Goal: Complete application form

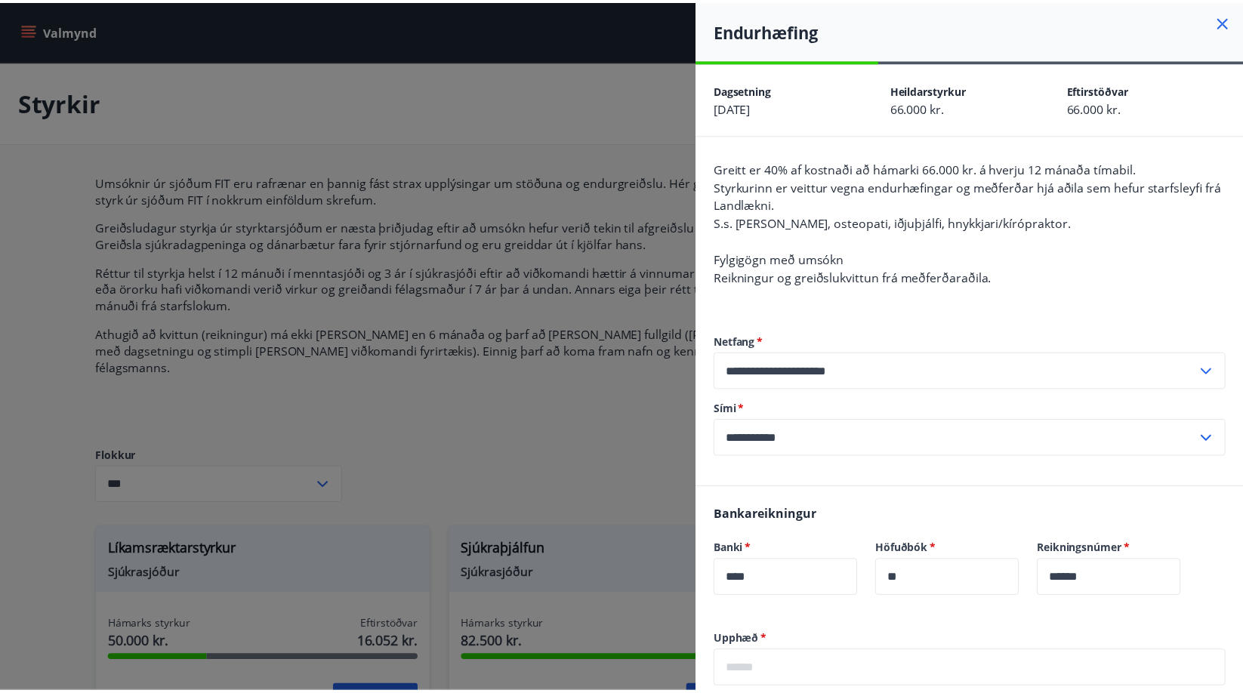
scroll to position [246, 0]
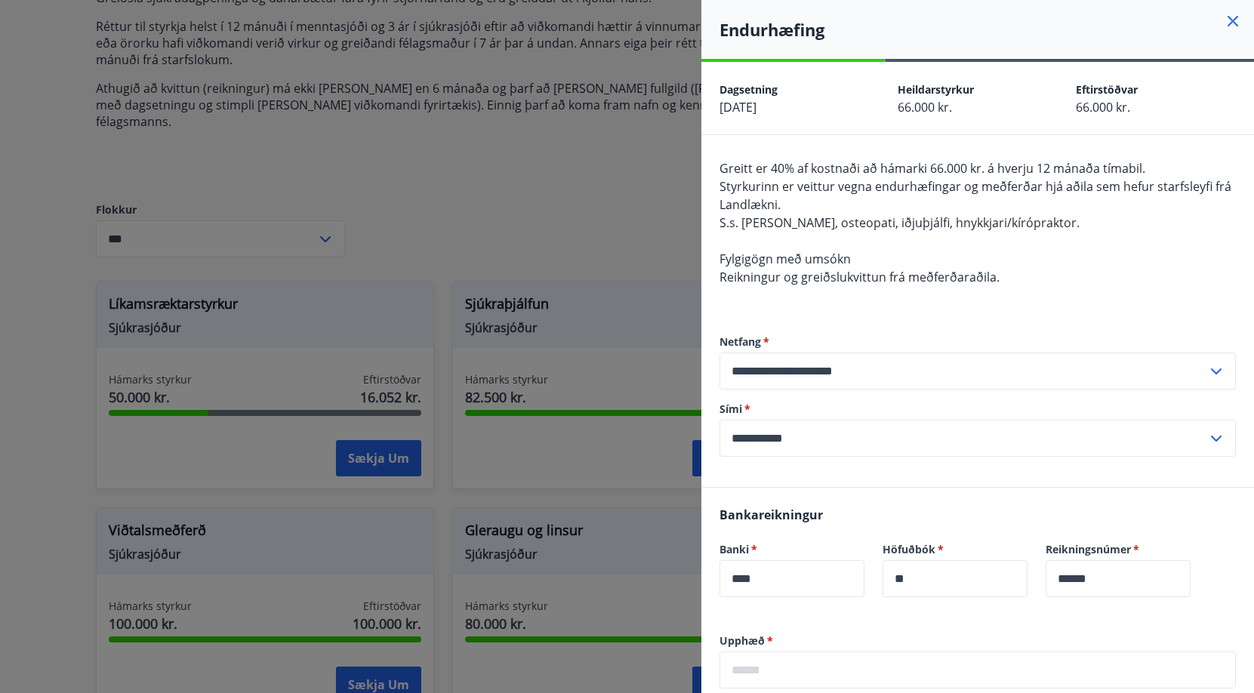
click at [1227, 23] on icon at bounding box center [1232, 21] width 11 height 11
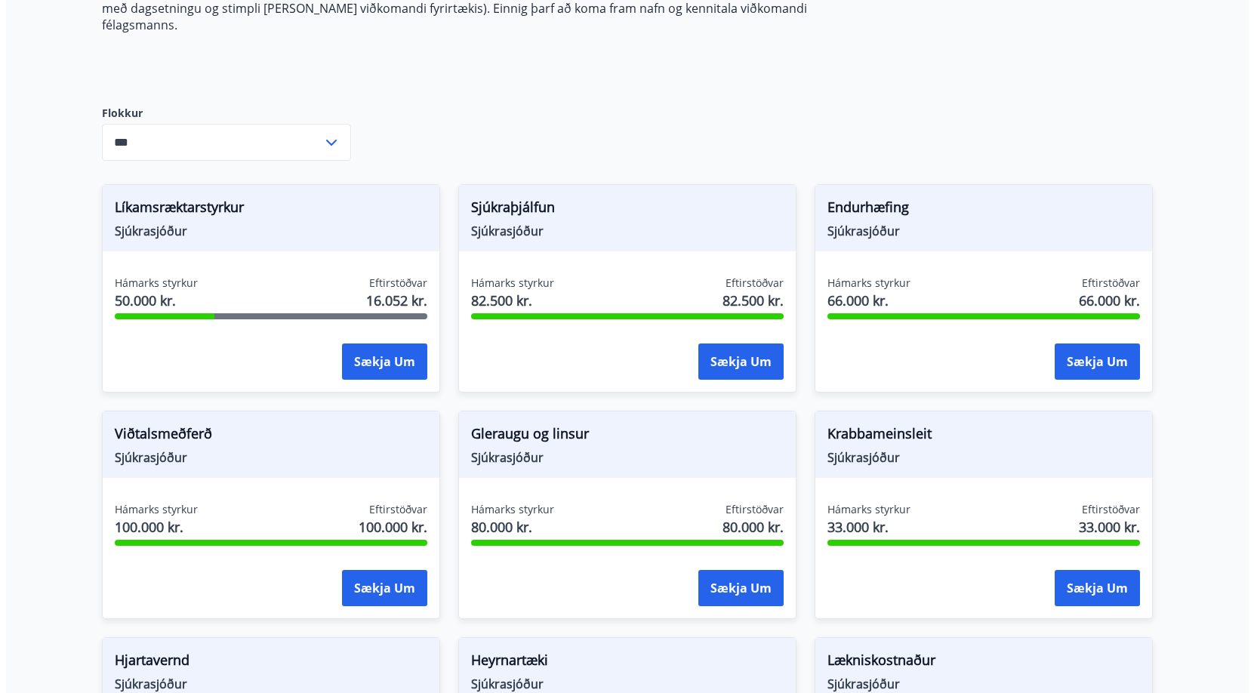
scroll to position [473, 0]
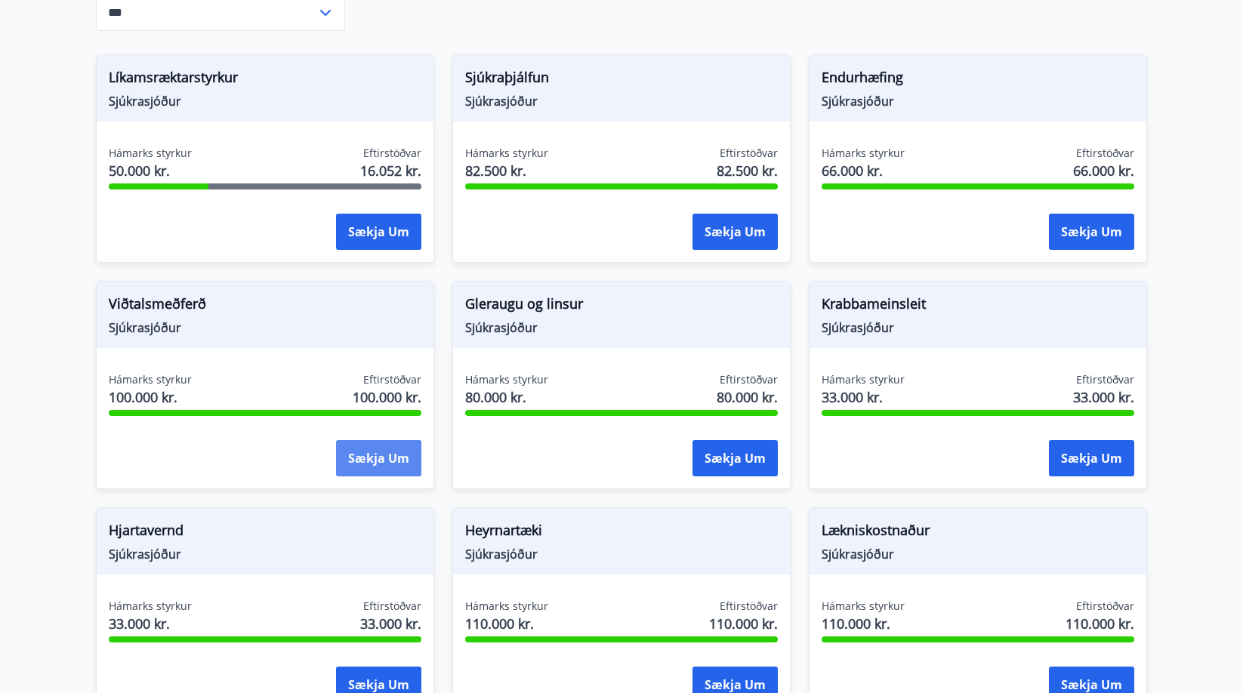
click at [380, 444] on button "Sækja um" at bounding box center [378, 458] width 85 height 36
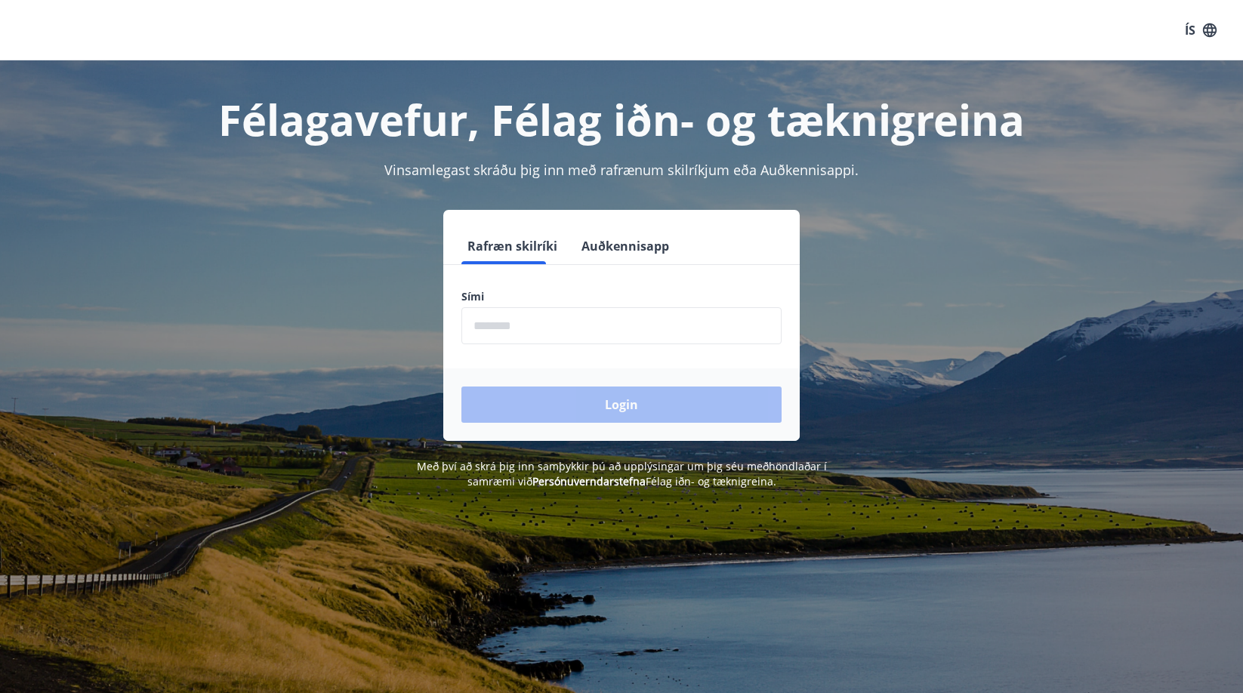
click at [539, 333] on input "phone" at bounding box center [621, 325] width 320 height 37
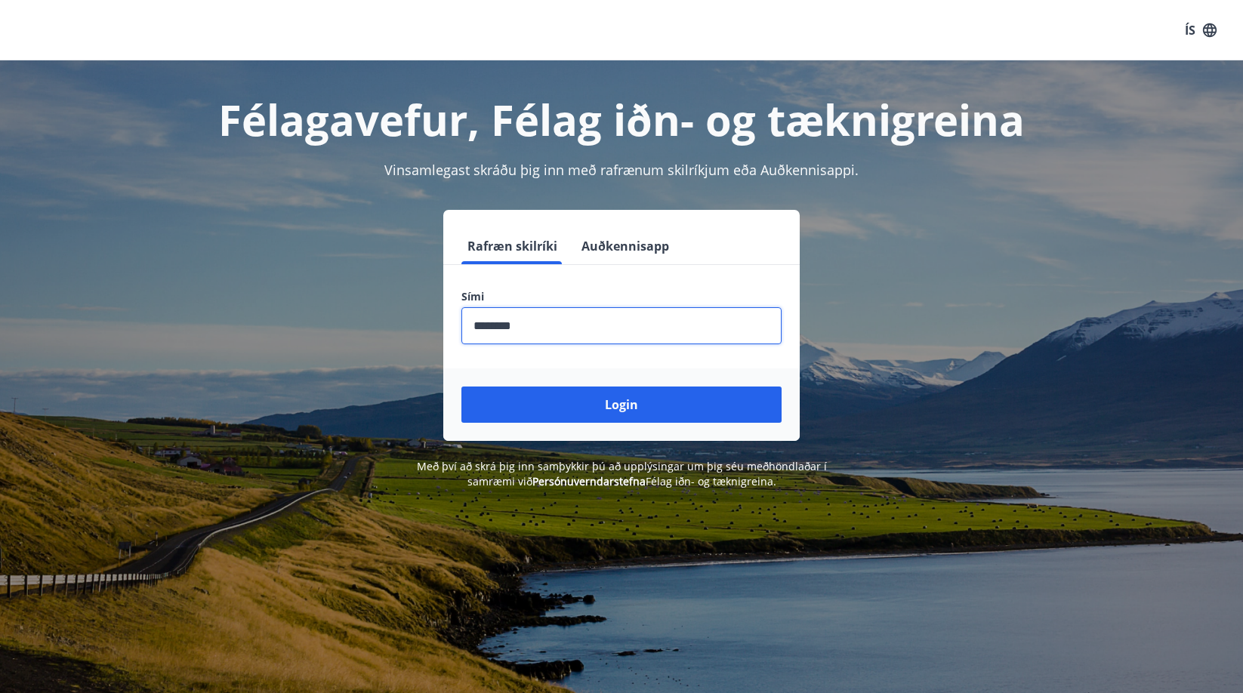
type input "********"
click at [461, 387] on button "Login" at bounding box center [621, 405] width 320 height 36
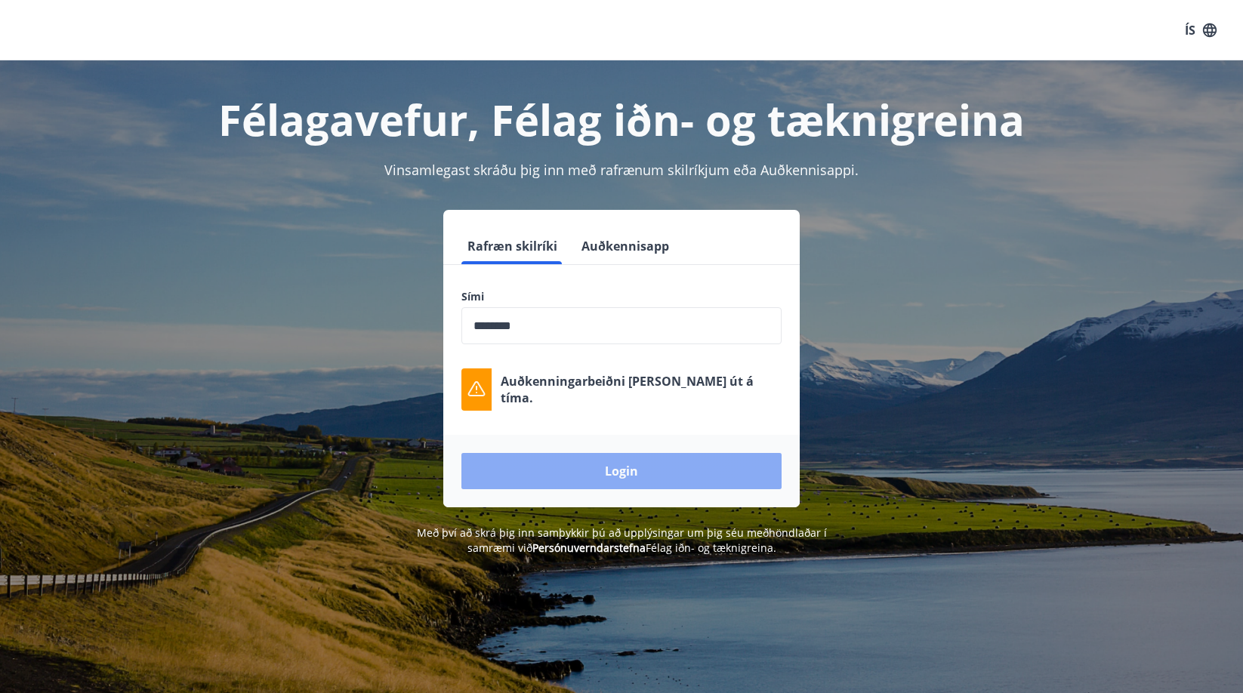
click at [624, 483] on button "Login" at bounding box center [621, 471] width 320 height 36
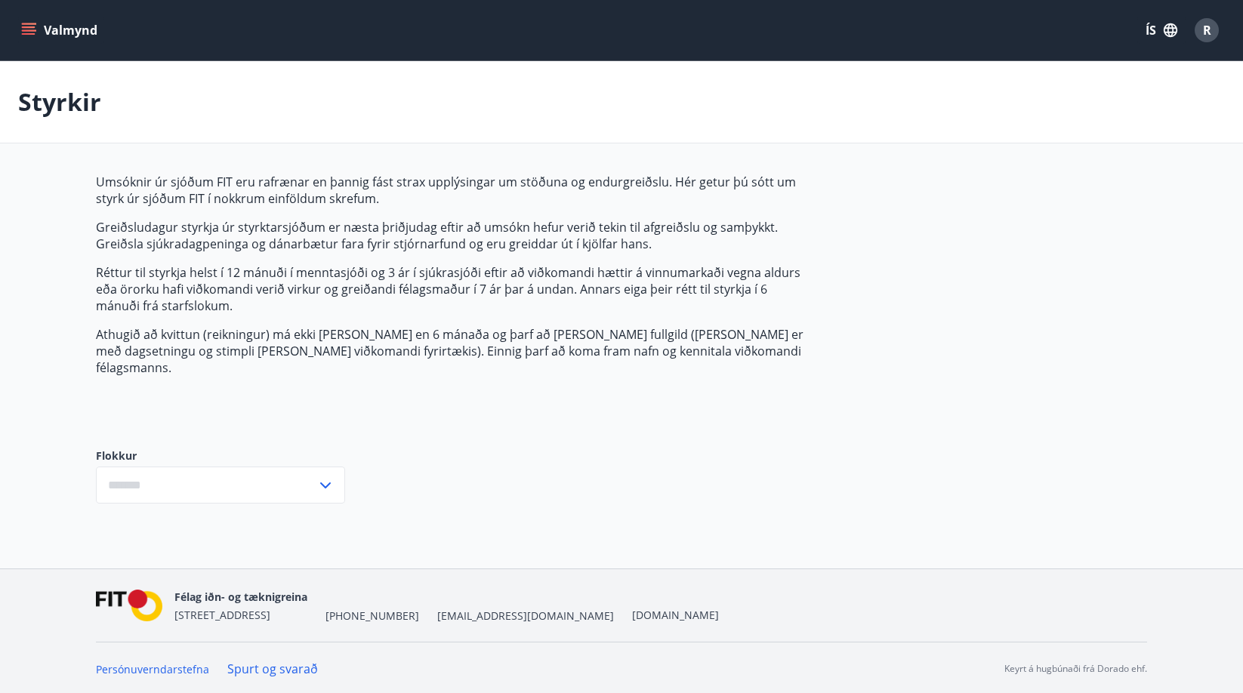
type input "***"
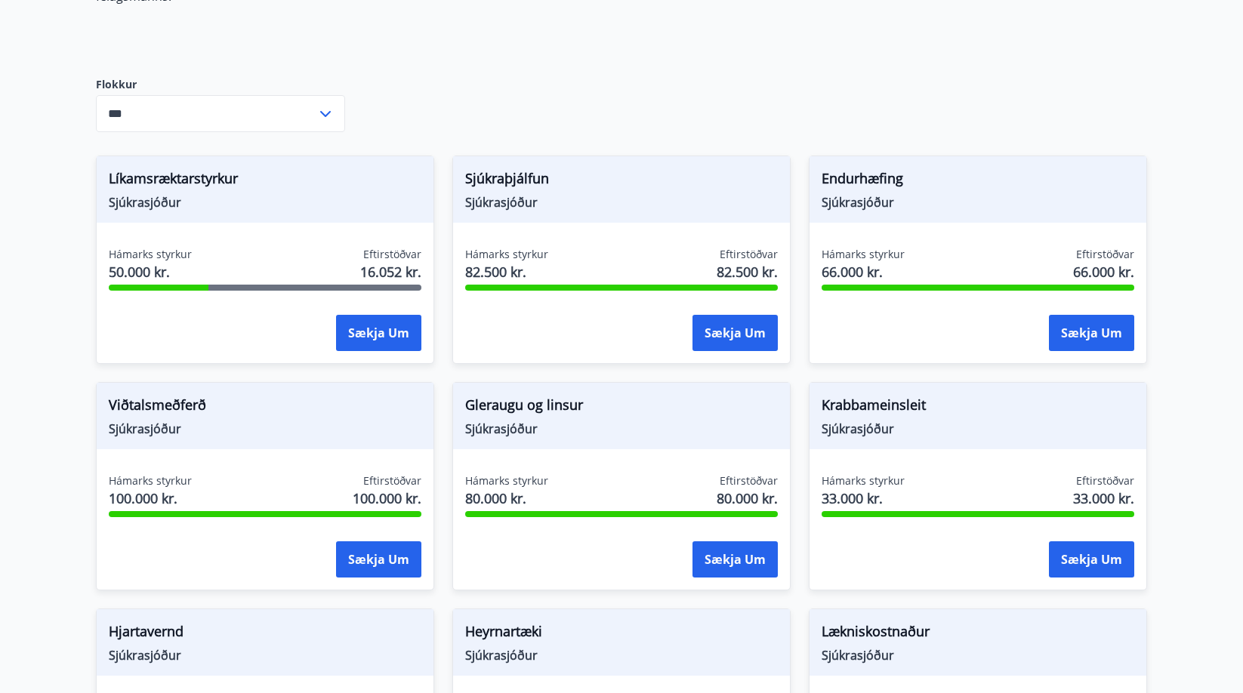
scroll to position [377, 0]
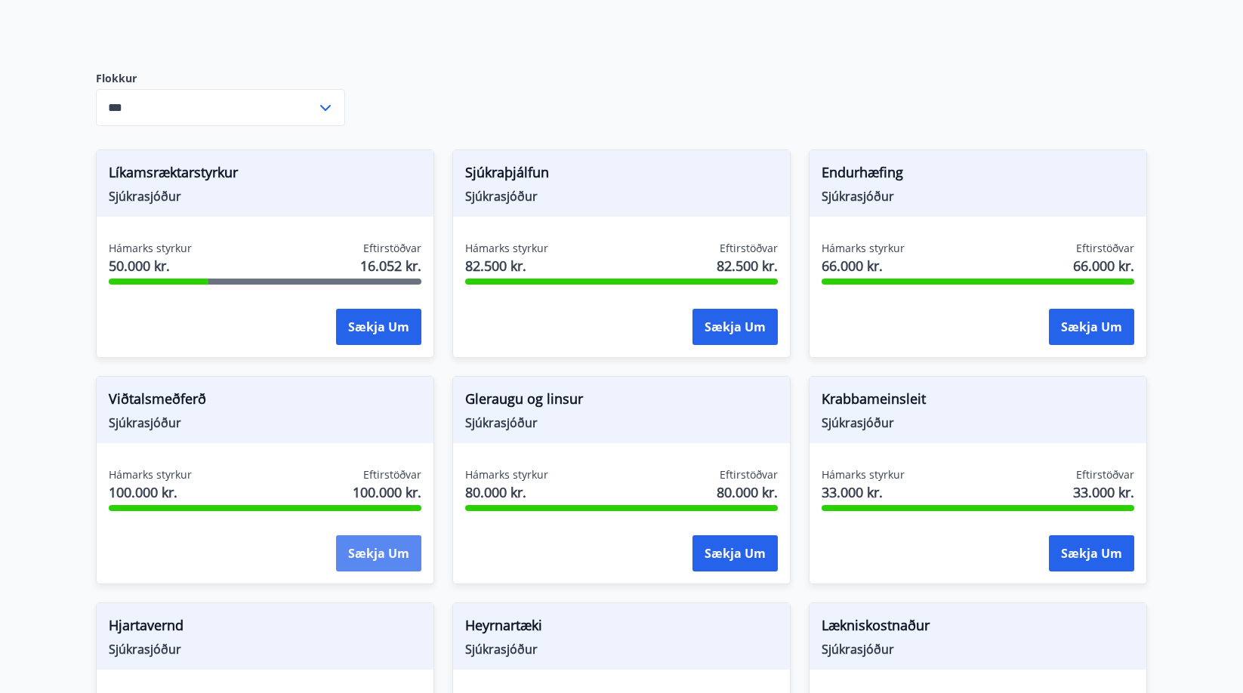
click at [349, 535] on button "Sækja um" at bounding box center [378, 553] width 85 height 36
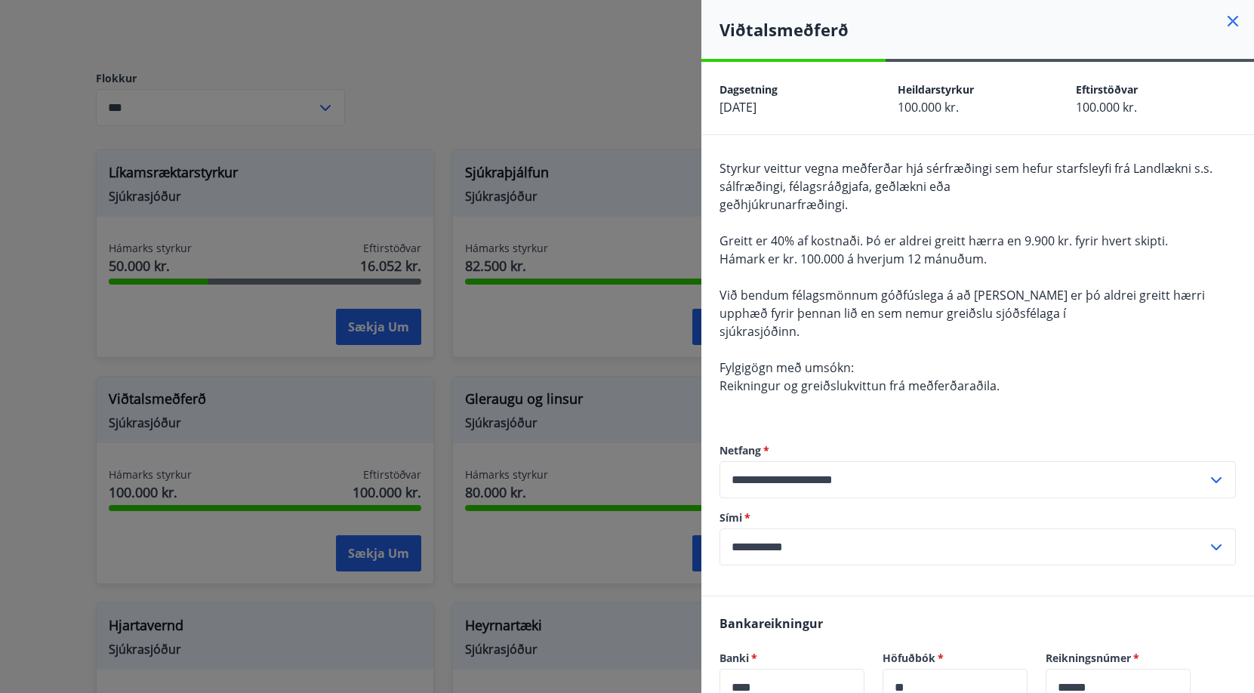
click at [1227, 23] on icon at bounding box center [1232, 21] width 11 height 11
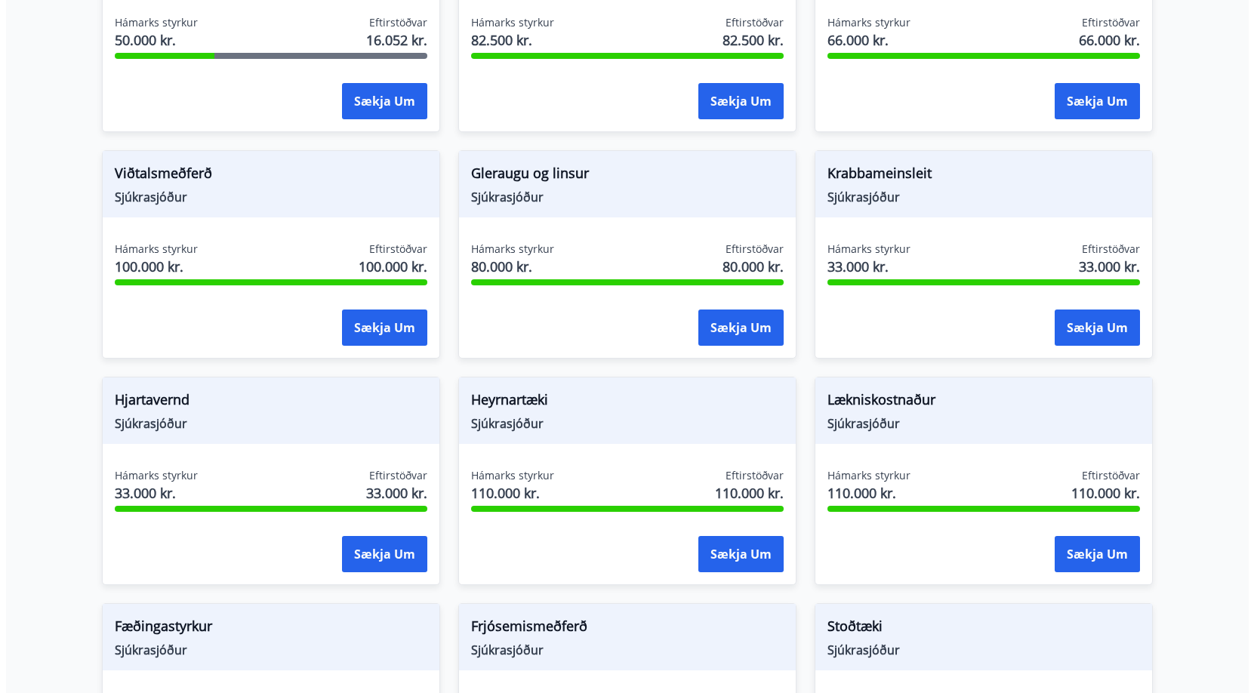
scroll to position [604, 0]
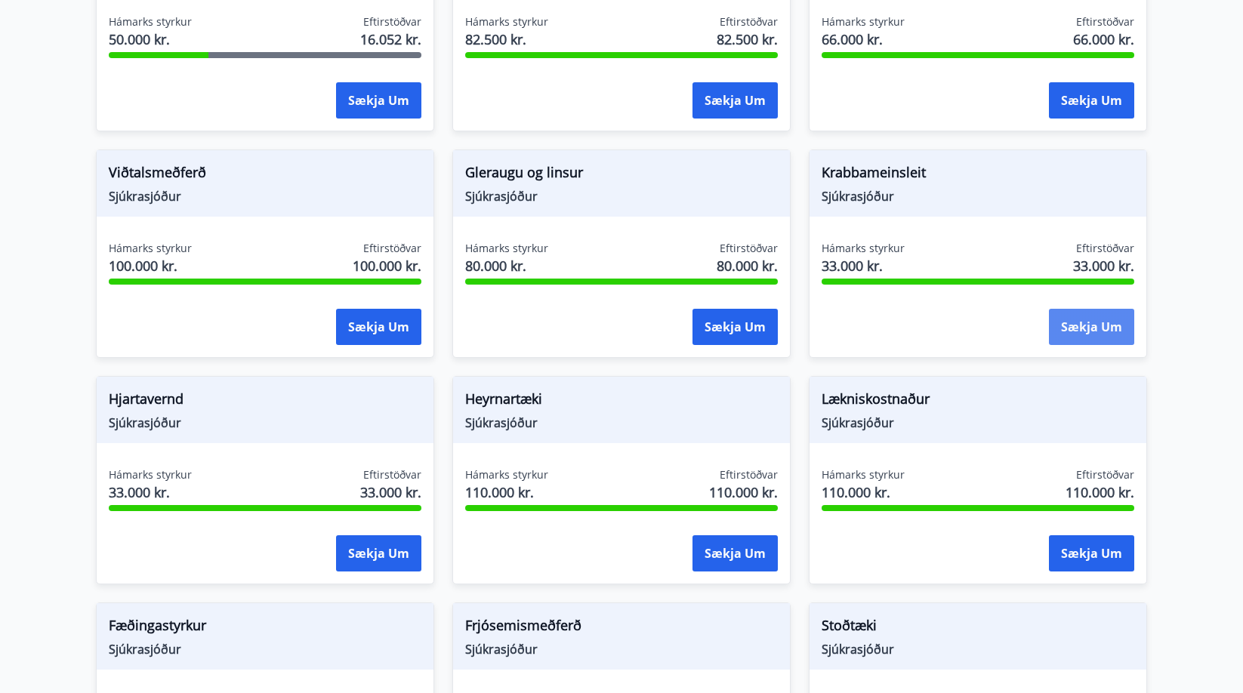
click at [1105, 309] on button "Sækja um" at bounding box center [1091, 327] width 85 height 36
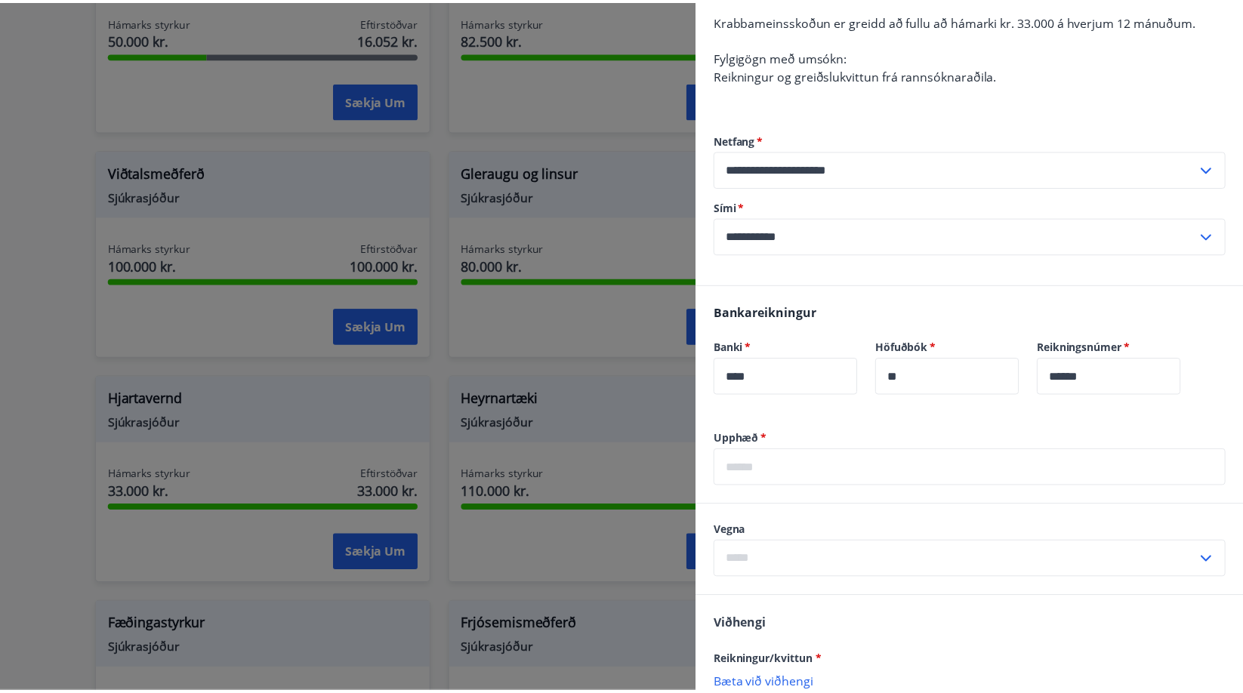
scroll to position [0, 0]
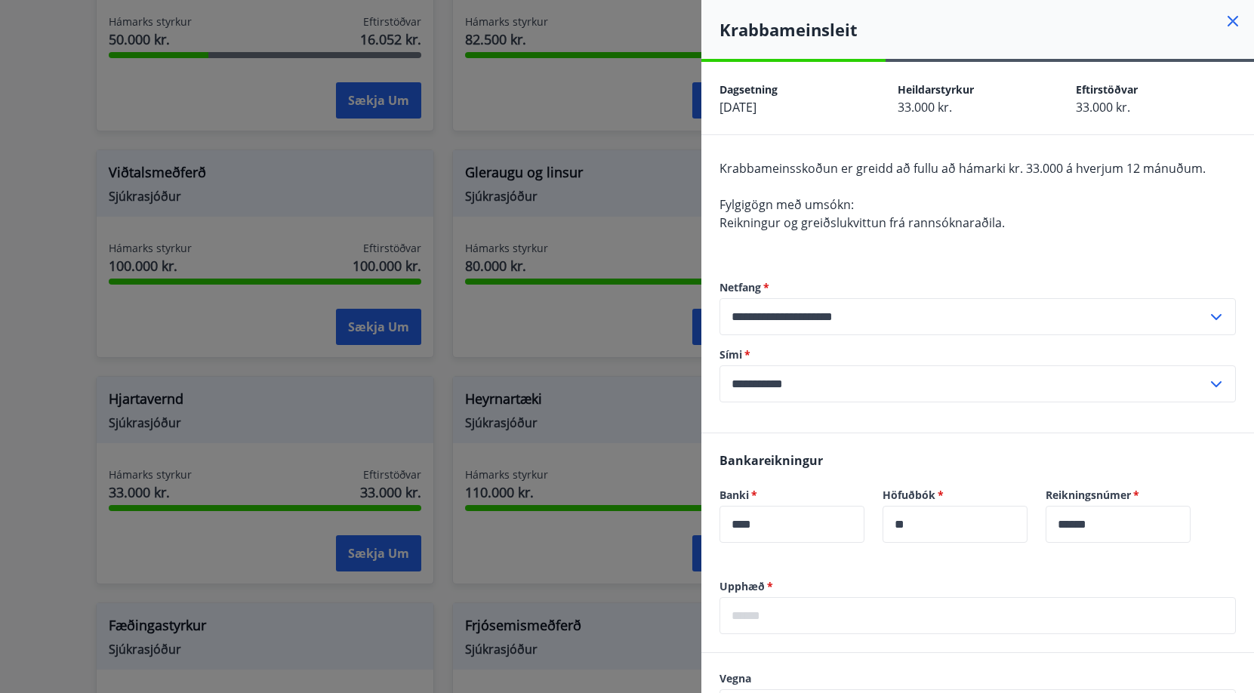
click at [1224, 20] on icon at bounding box center [1233, 21] width 18 height 18
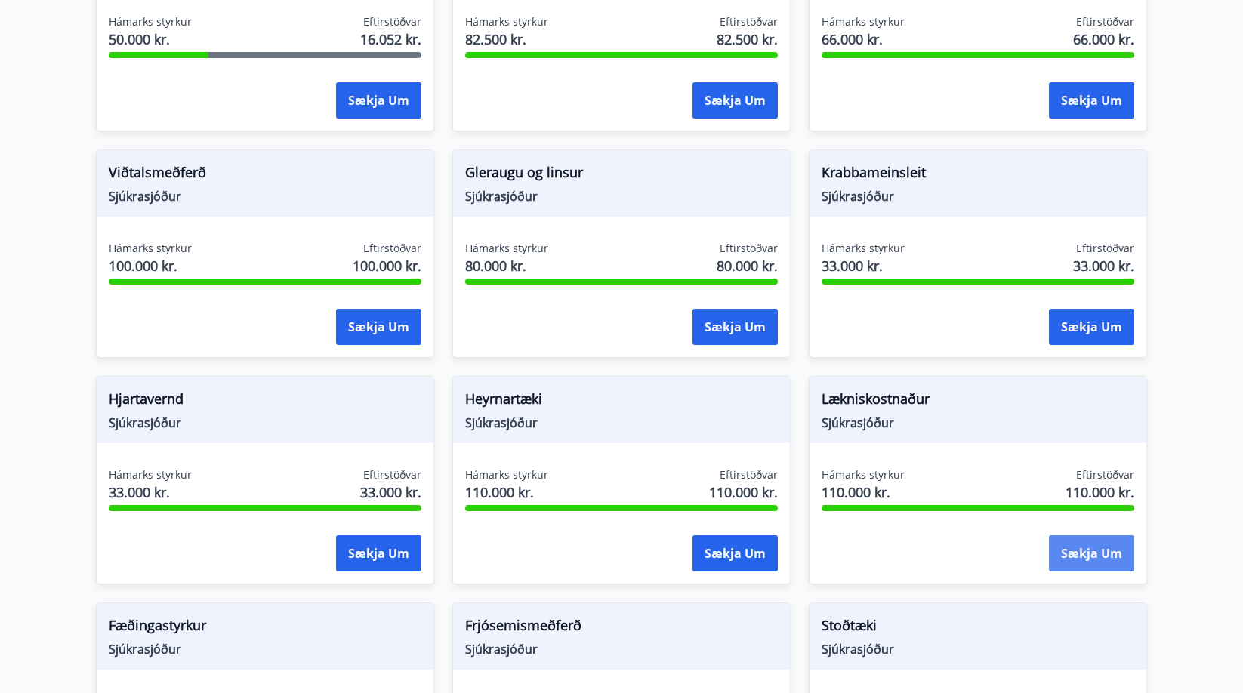
click at [1098, 535] on button "Sækja um" at bounding box center [1091, 553] width 85 height 36
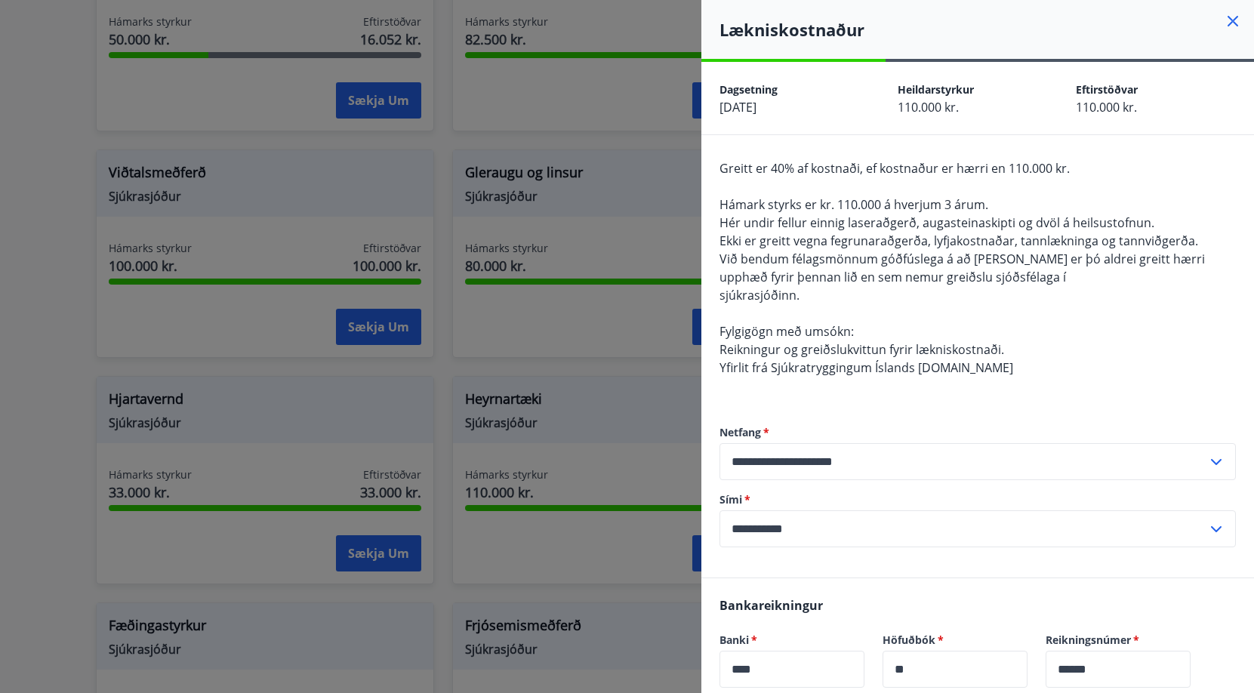
click at [1231, 24] on h4 "Lækniskostnaður" at bounding box center [986, 29] width 534 height 23
click at [1225, 21] on icon at bounding box center [1233, 21] width 18 height 18
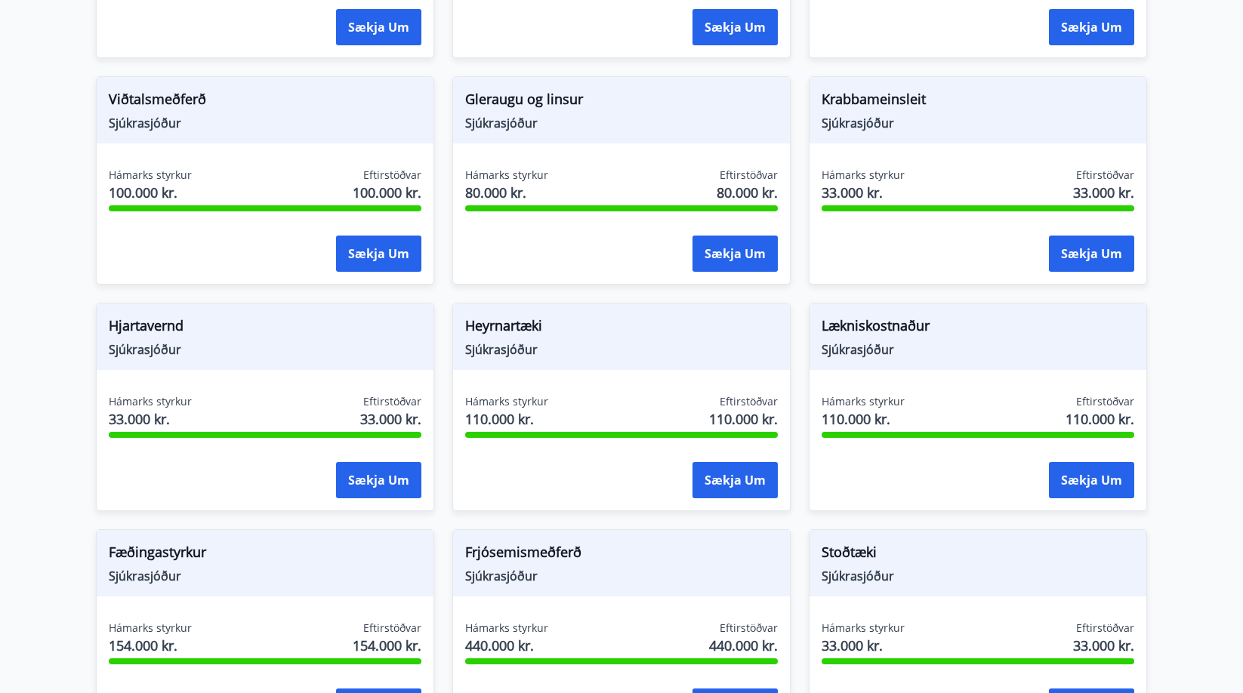
scroll to position [679, 0]
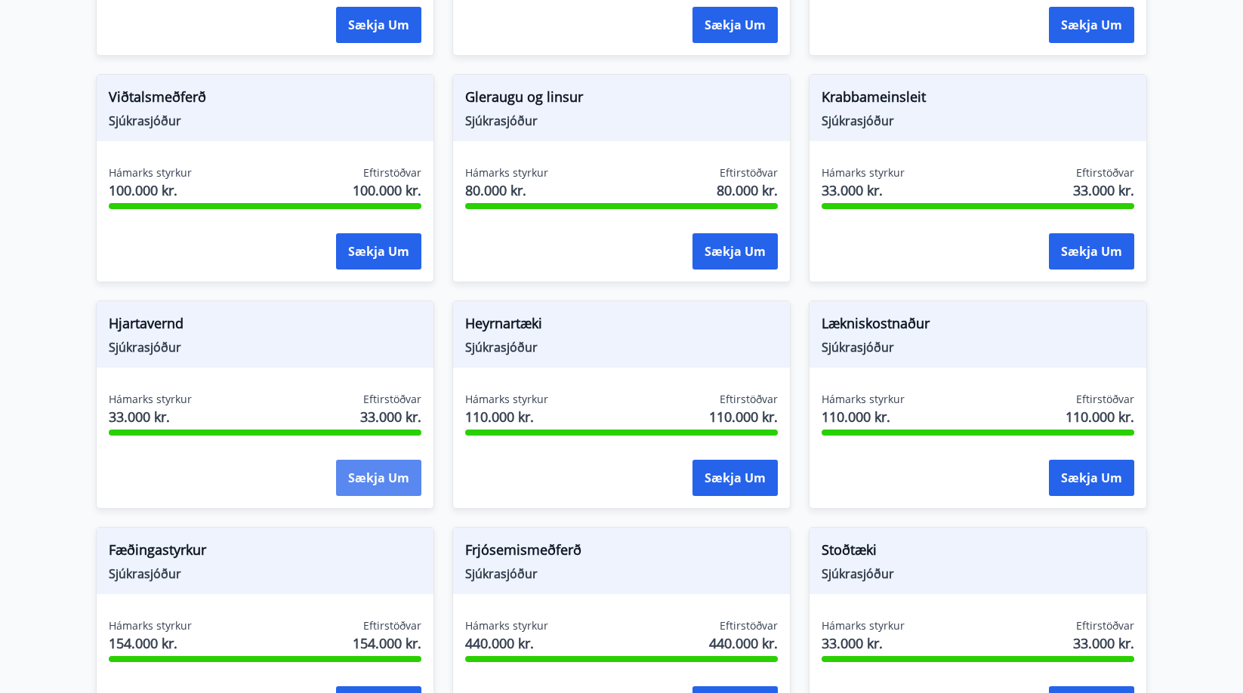
click at [350, 465] on button "Sækja um" at bounding box center [378, 478] width 85 height 36
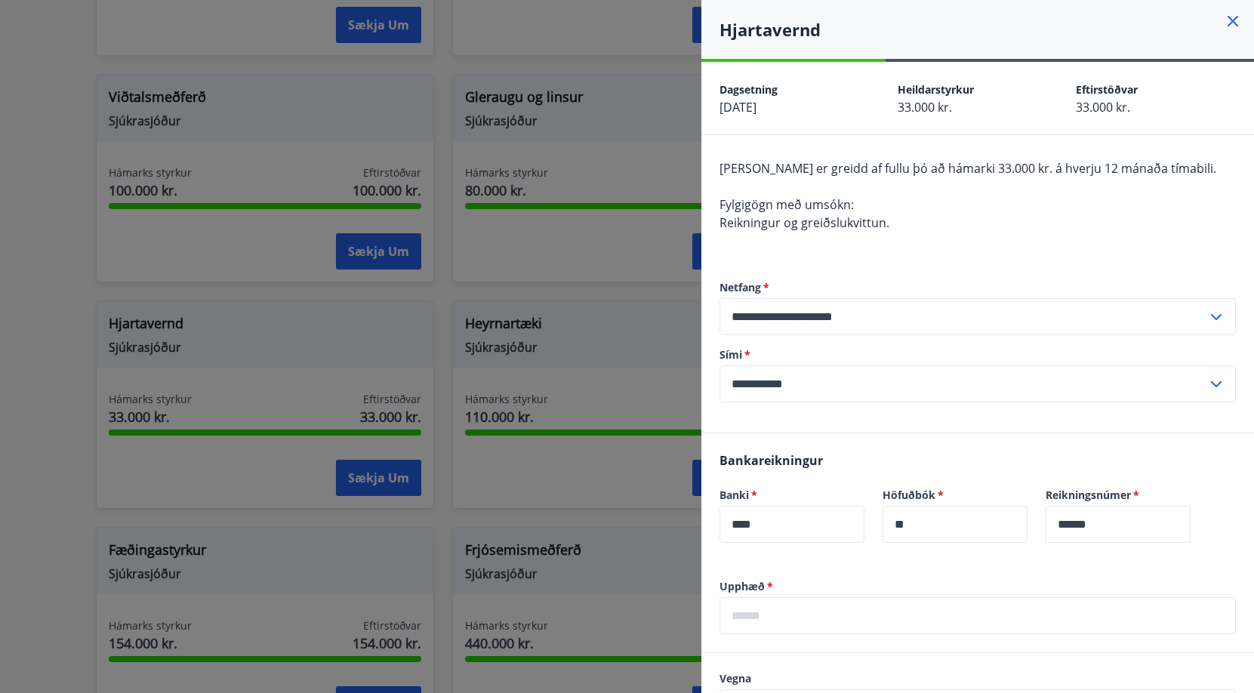
click at [1224, 17] on icon at bounding box center [1233, 21] width 18 height 18
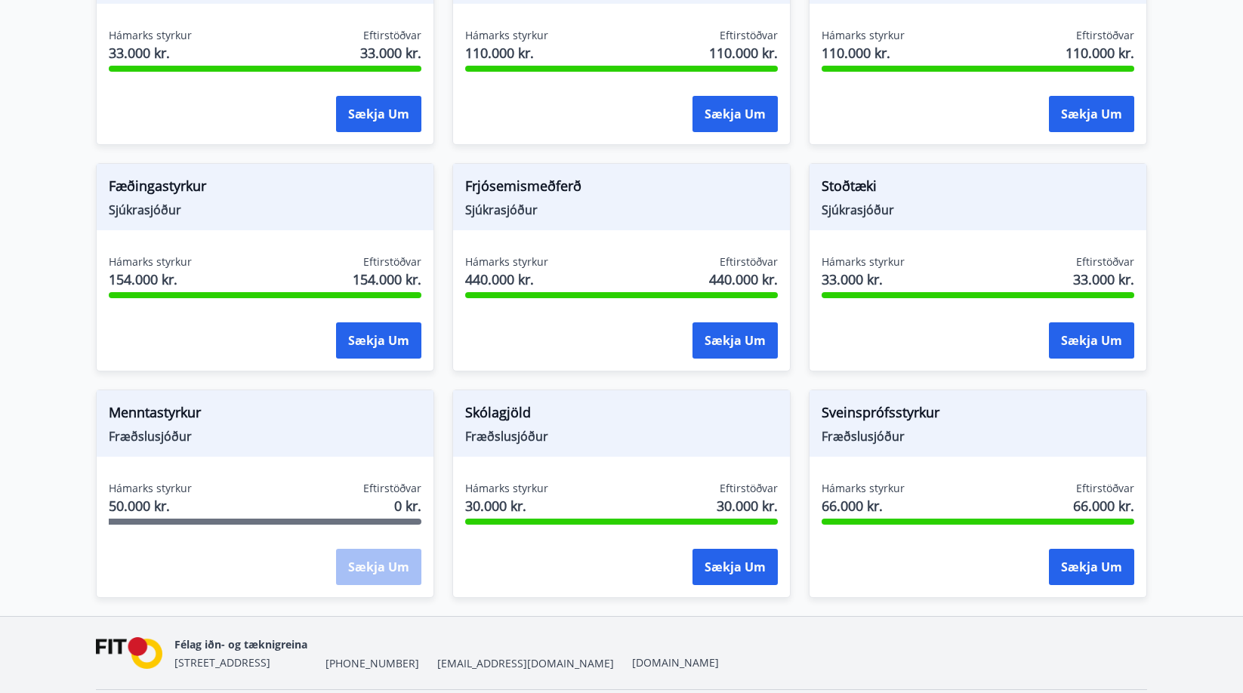
scroll to position [1057, 0]
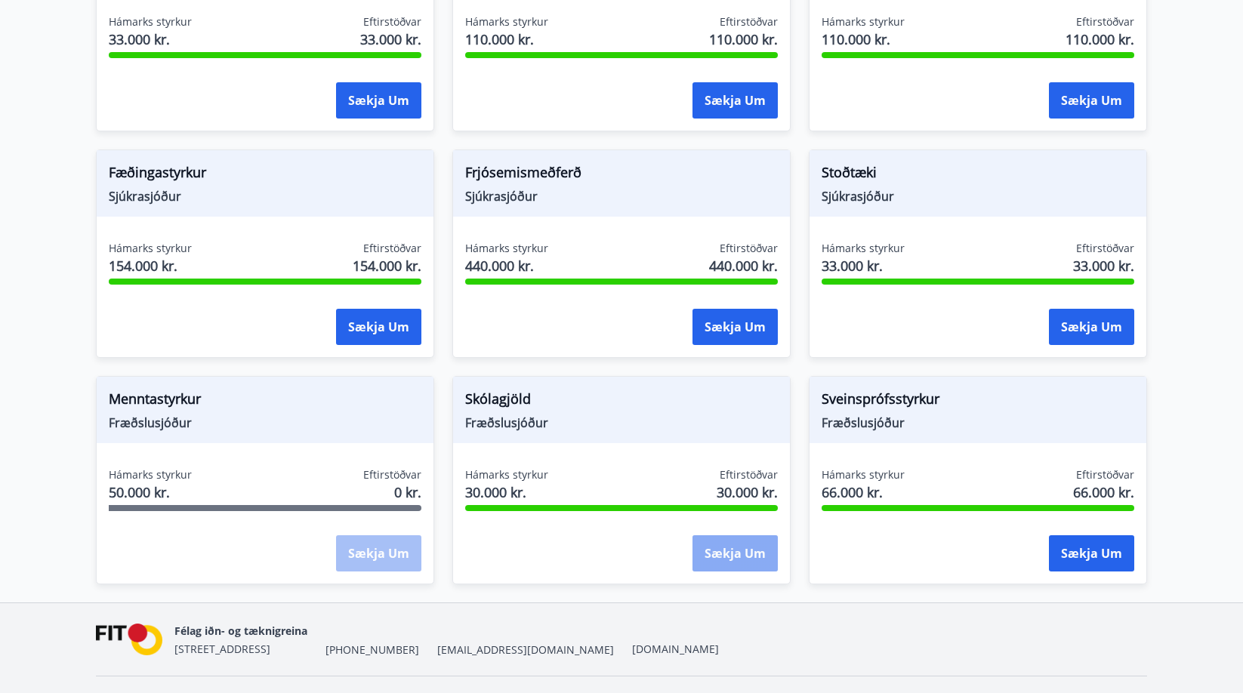
click at [762, 546] on button "Sækja um" at bounding box center [734, 553] width 85 height 36
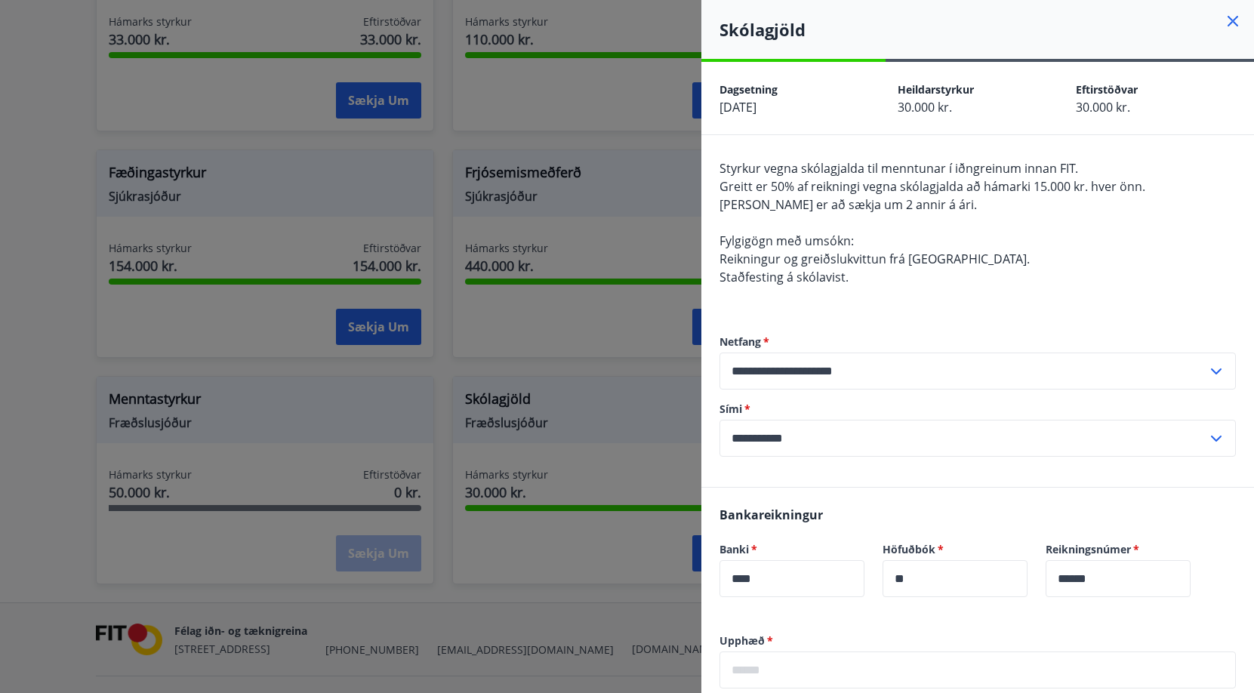
click at [1224, 14] on icon at bounding box center [1233, 21] width 18 height 18
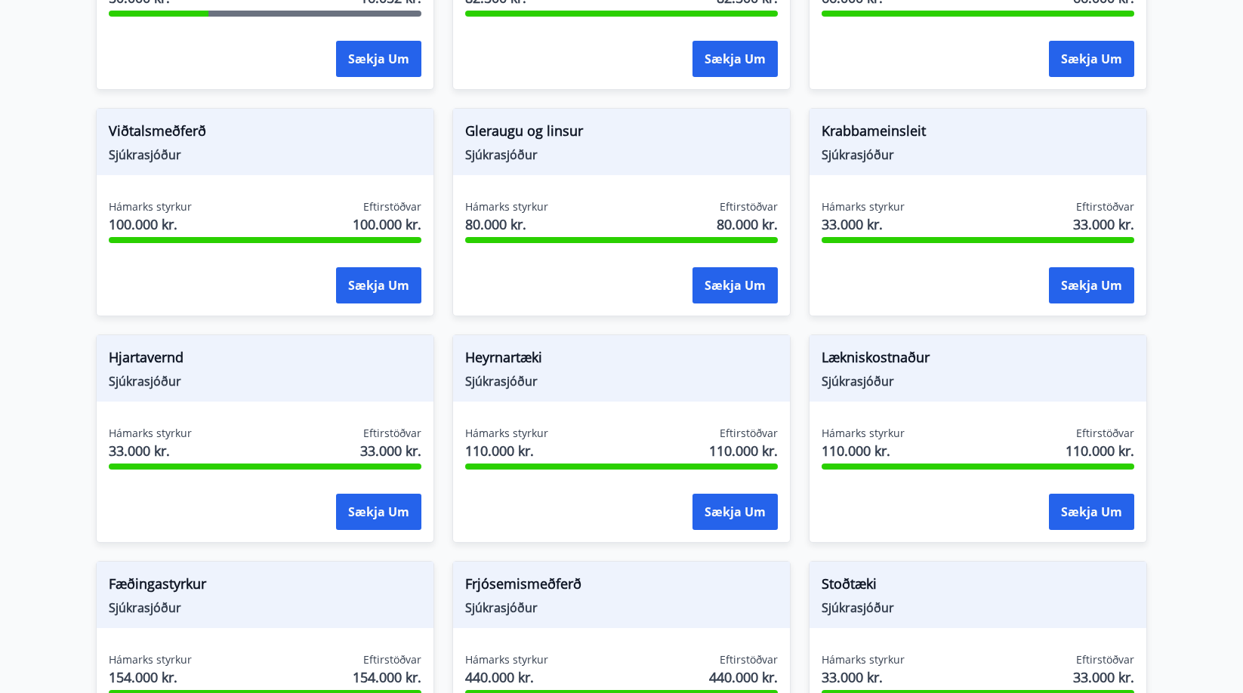
scroll to position [453, 0]
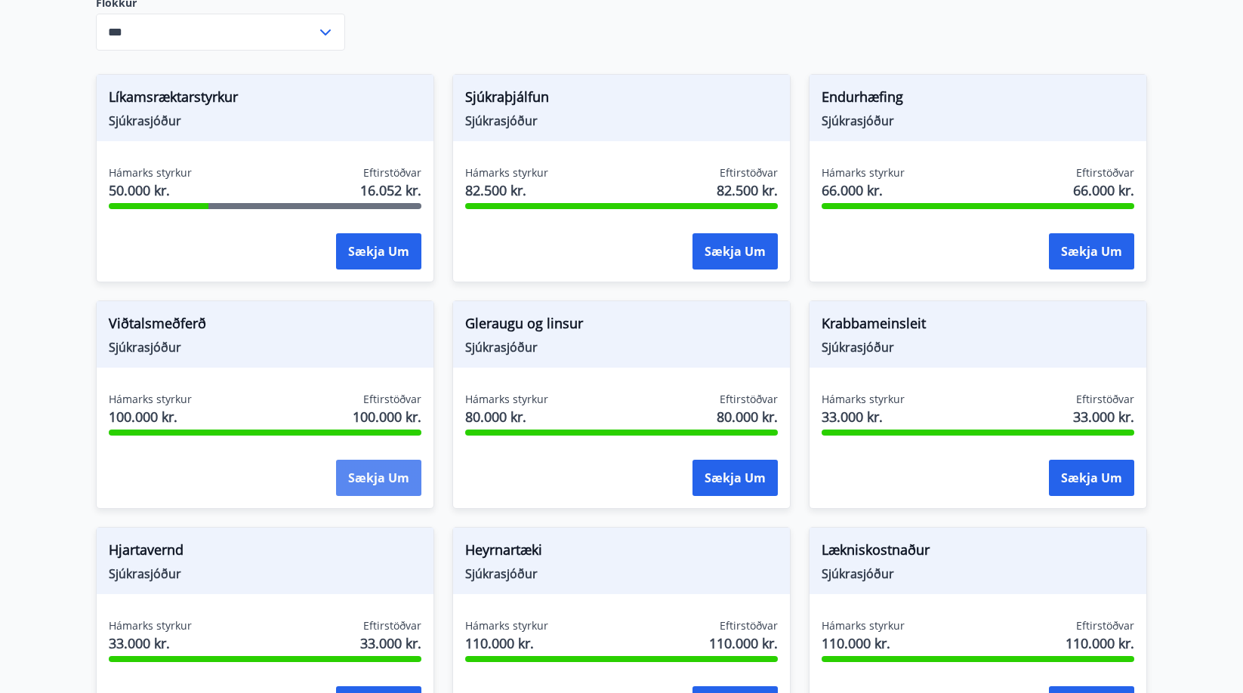
click at [357, 460] on button "Sækja um" at bounding box center [378, 478] width 85 height 36
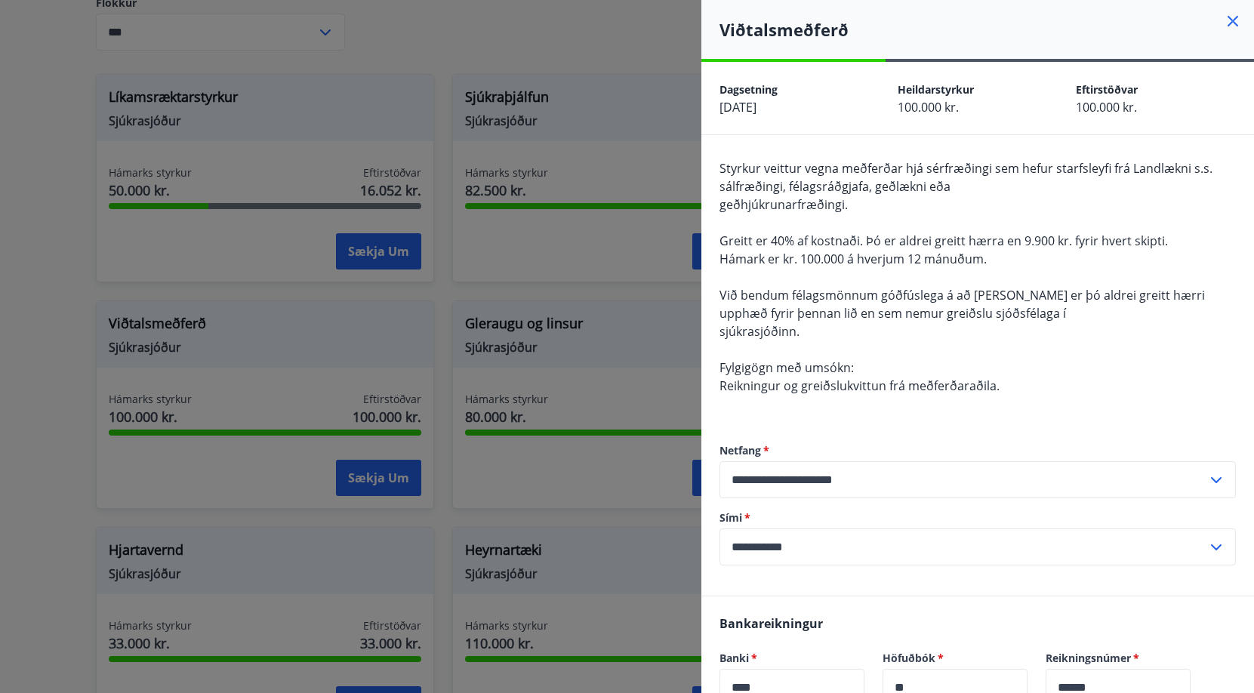
click at [1206, 25] on h4 "Viðtalsmeðferð" at bounding box center [986, 29] width 534 height 23
click at [1224, 17] on icon at bounding box center [1233, 21] width 18 height 18
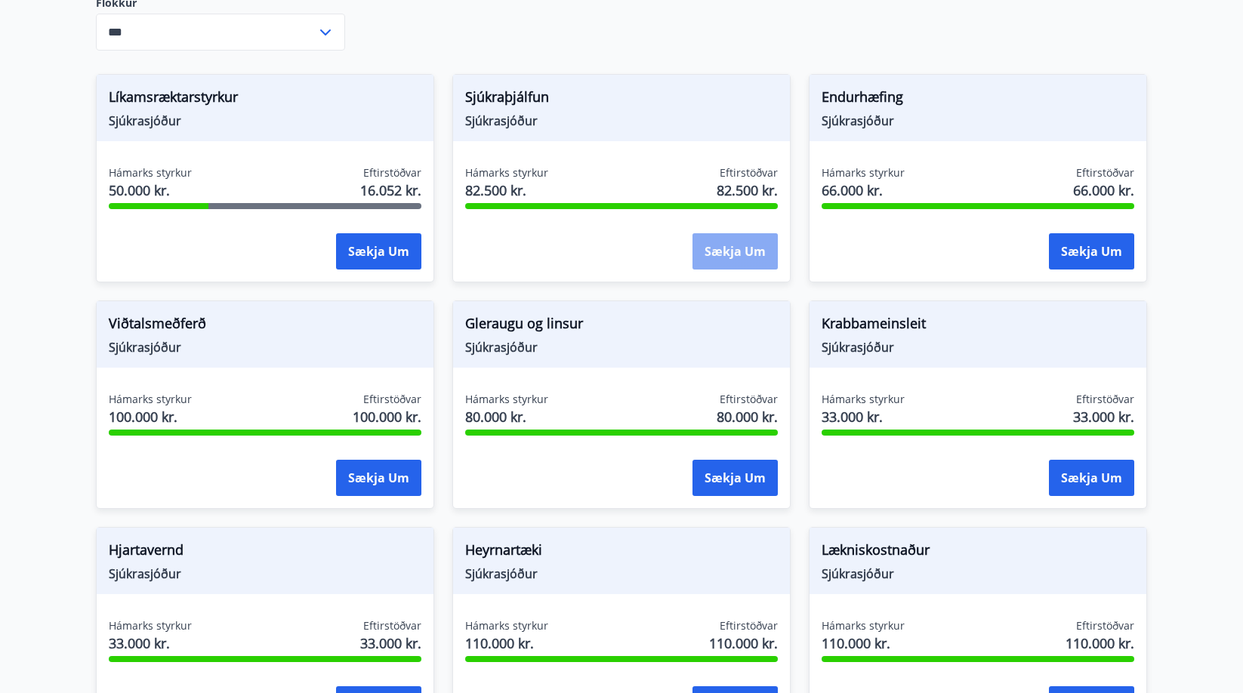
click at [713, 233] on button "Sækja um" at bounding box center [734, 251] width 85 height 36
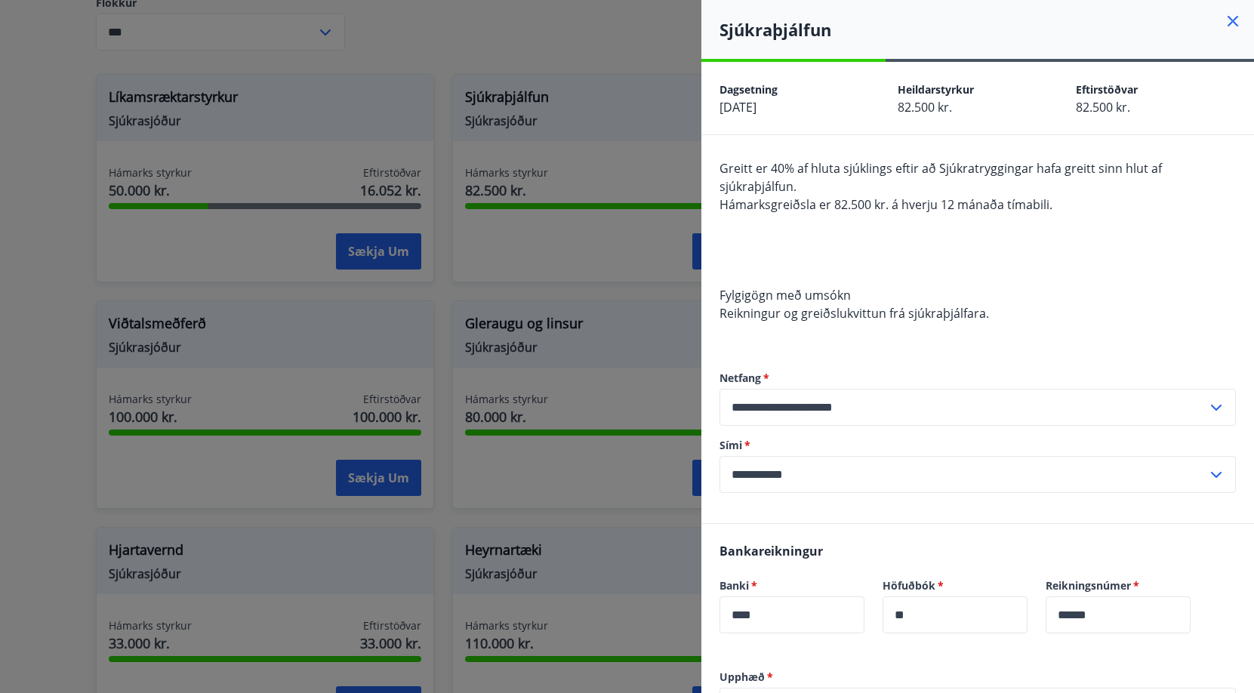
click at [1224, 22] on icon at bounding box center [1233, 21] width 18 height 18
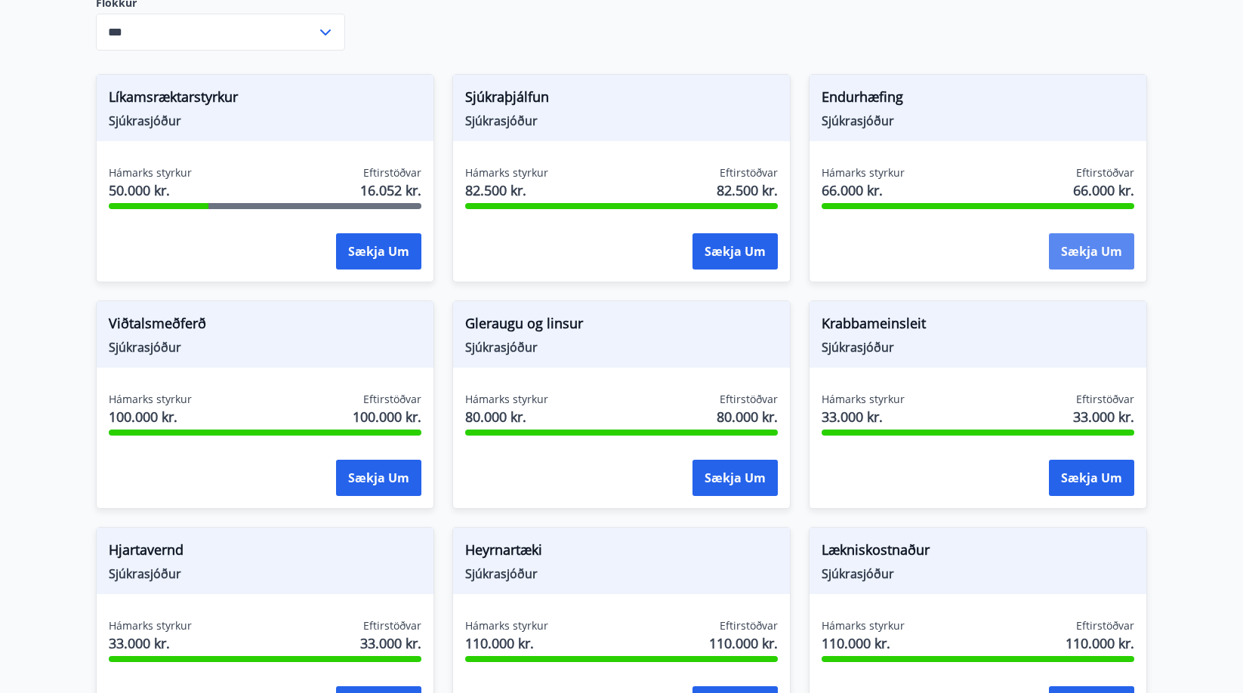
click at [1077, 245] on button "Sækja um" at bounding box center [1091, 251] width 85 height 36
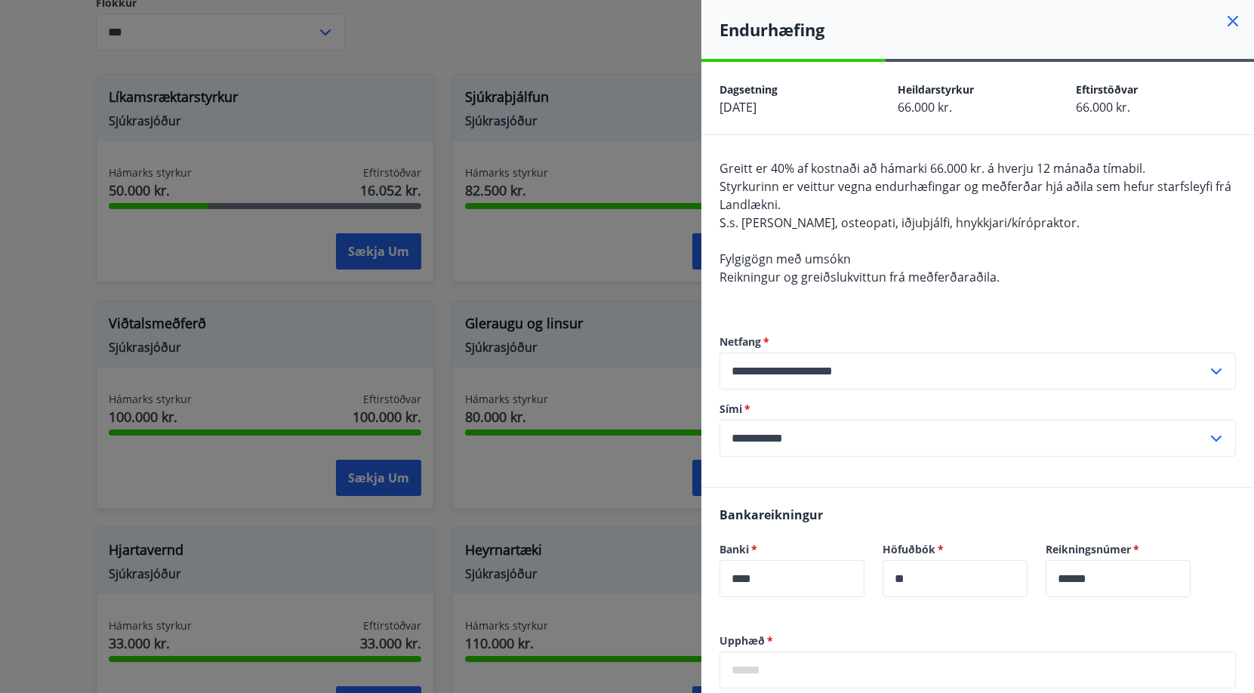
click at [1224, 26] on icon at bounding box center [1233, 21] width 18 height 18
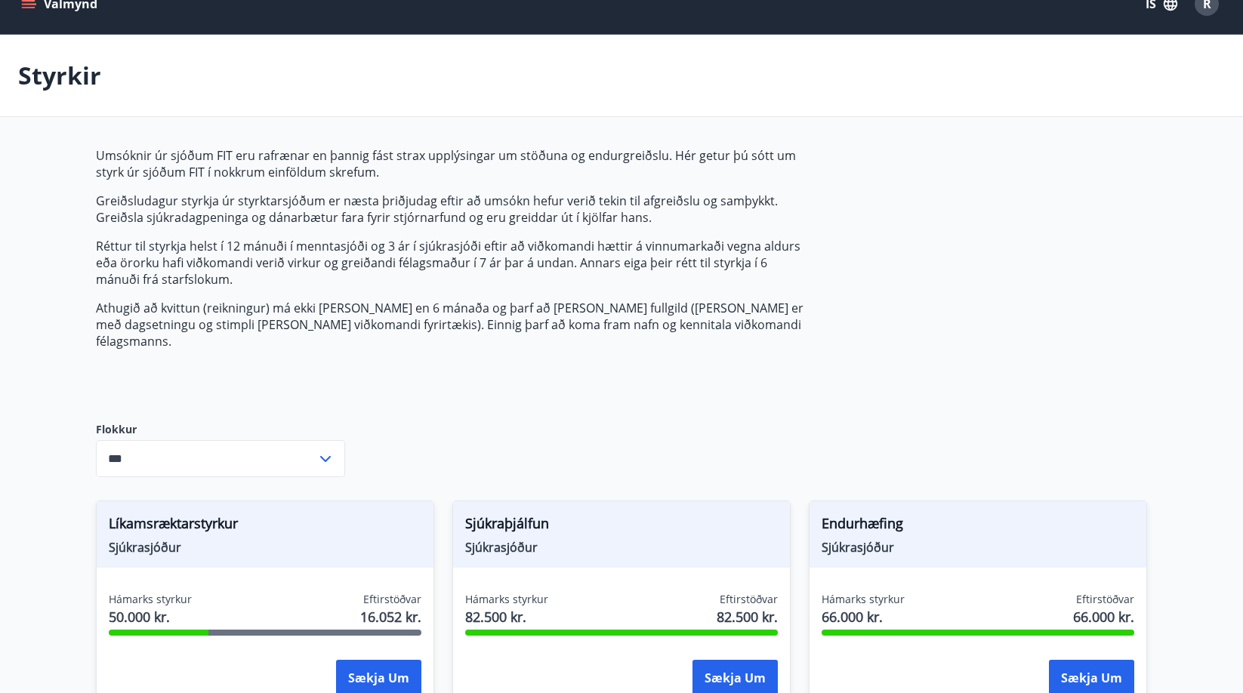
scroll to position [0, 0]
